Goal: Navigation & Orientation: Find specific page/section

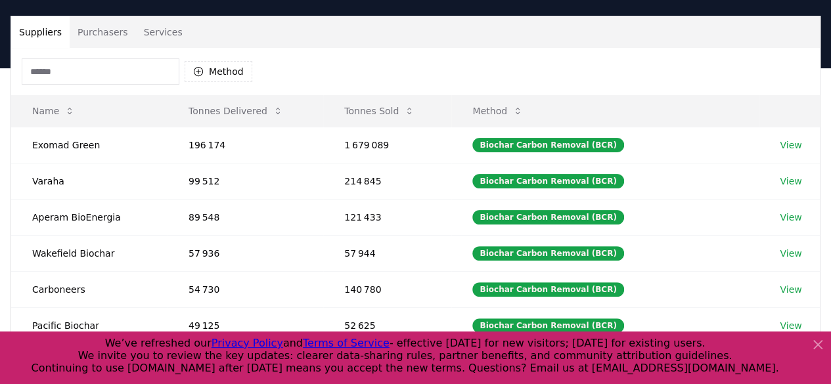
scroll to position [89, 0]
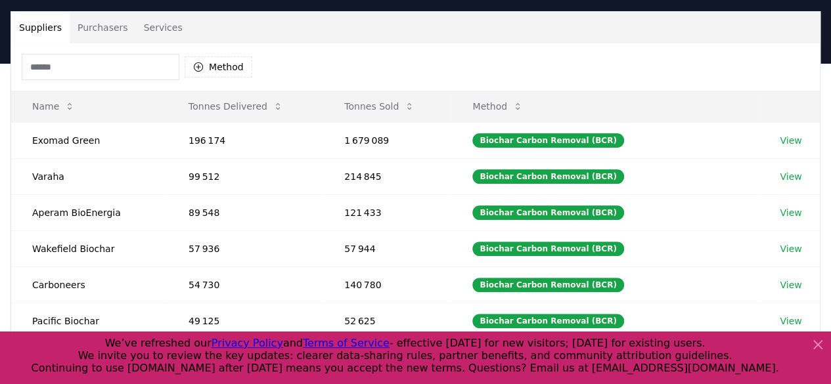
click at [816, 350] on icon at bounding box center [818, 345] width 16 height 16
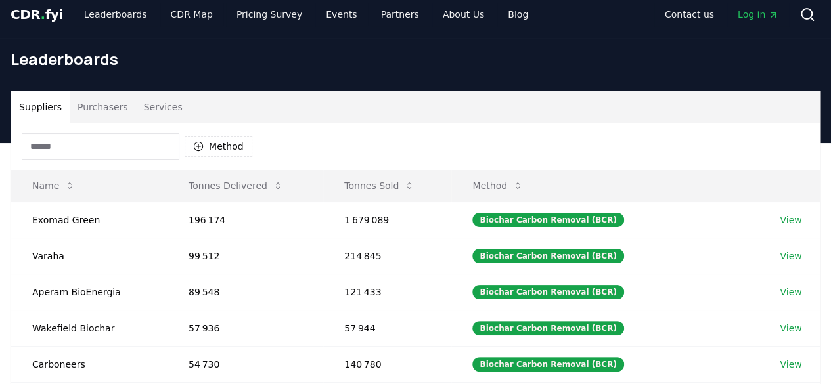
scroll to position [0, 0]
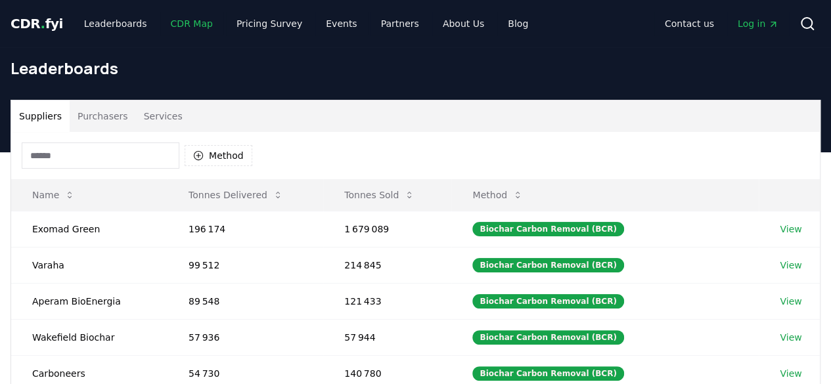
click at [180, 28] on link "CDR Map" at bounding box center [191, 24] width 63 height 24
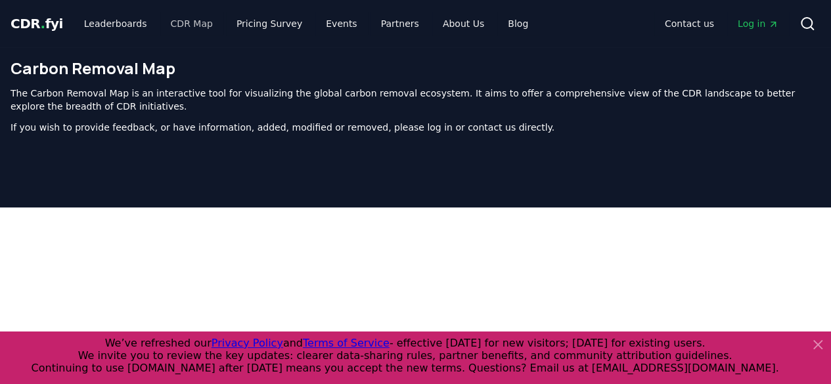
scroll to position [418, 0]
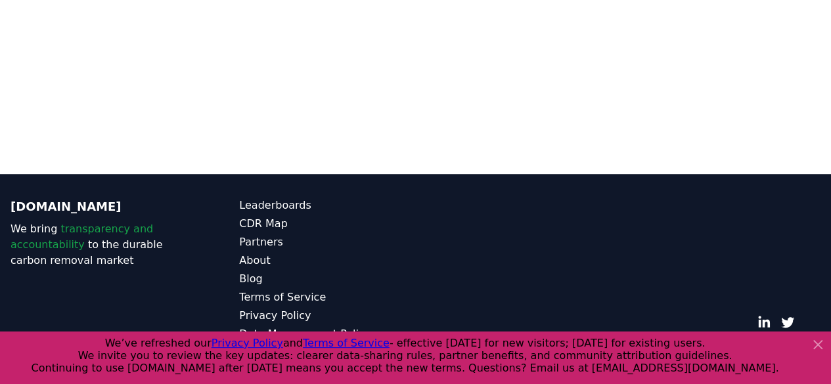
click at [817, 346] on icon at bounding box center [818, 345] width 8 height 8
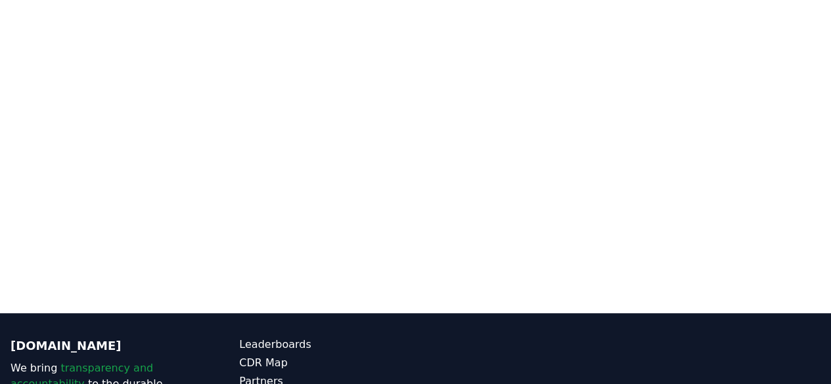
scroll to position [266, 0]
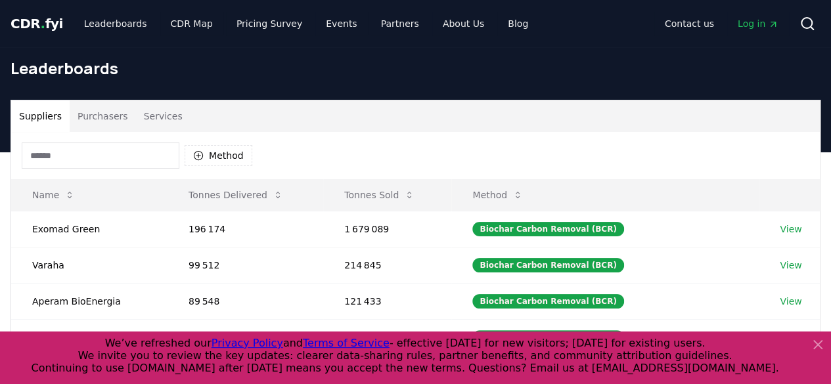
click at [816, 345] on icon at bounding box center [818, 345] width 16 height 16
